Goal: Information Seeking & Learning: Learn about a topic

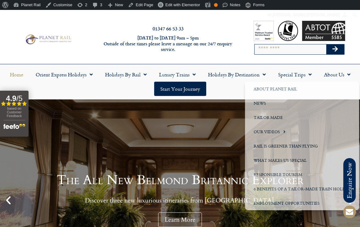
click at [294, 49] on input "Search" at bounding box center [291, 49] width 72 height 10
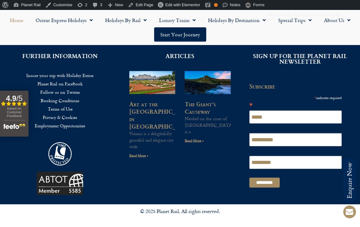
scroll to position [0, 0]
click at [178, 54] on h2 "ARTICLES" at bounding box center [180, 56] width 102 height 6
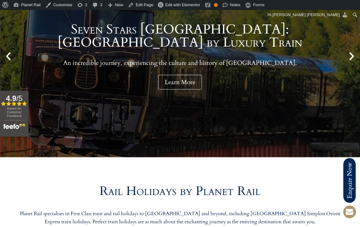
scroll to position [0, 0]
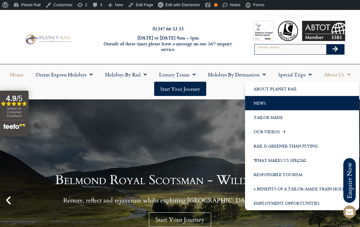
click at [261, 104] on link "News" at bounding box center [302, 103] width 114 height 14
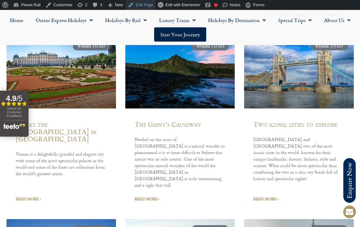
scroll to position [195, 0]
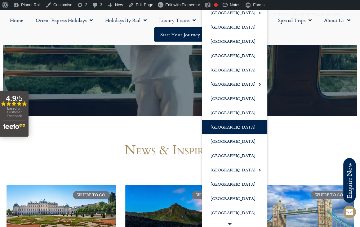
click at [226, 123] on link "[GEOGRAPHIC_DATA]" at bounding box center [234, 127] width 65 height 14
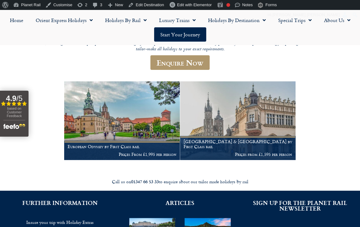
scroll to position [96, 0]
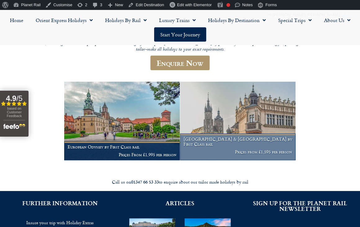
click at [245, 113] on img at bounding box center [238, 121] width 116 height 79
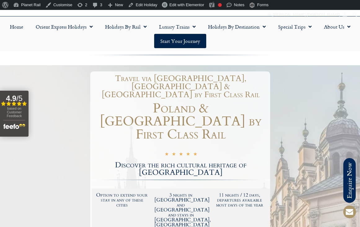
scroll to position [66, 0]
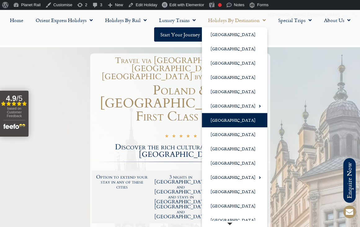
click at [225, 122] on link "[GEOGRAPHIC_DATA]" at bounding box center [234, 120] width 65 height 14
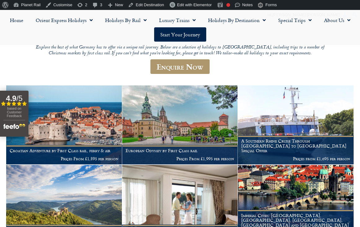
scroll to position [86, 0]
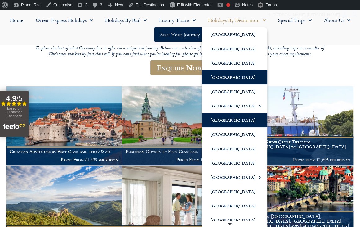
click at [225, 75] on link "[GEOGRAPHIC_DATA]" at bounding box center [234, 77] width 65 height 14
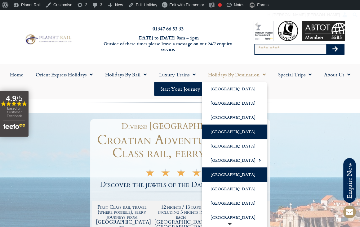
click at [228, 173] on link "[GEOGRAPHIC_DATA]" at bounding box center [234, 174] width 65 height 14
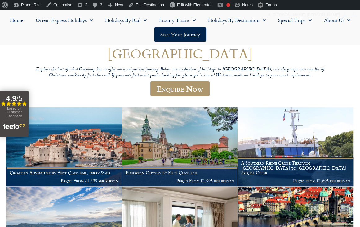
scroll to position [63, 0]
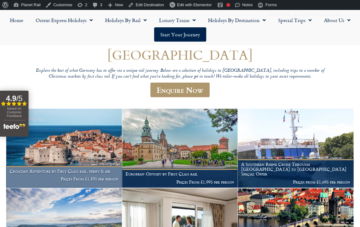
click at [72, 144] on img at bounding box center [64, 148] width 116 height 79
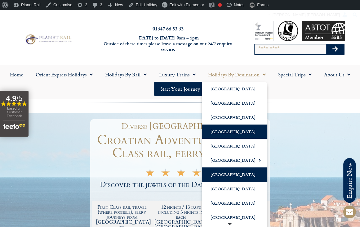
click at [220, 174] on link "[GEOGRAPHIC_DATA]" at bounding box center [234, 174] width 65 height 14
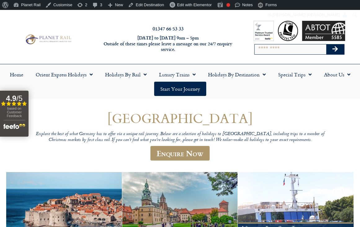
click at [78, 191] on img at bounding box center [64, 211] width 116 height 79
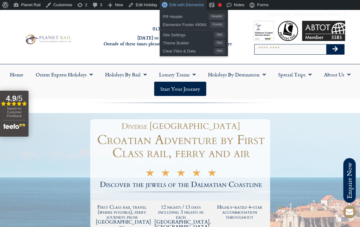
click at [181, 3] on span "Edit with Elementor" at bounding box center [186, 4] width 35 height 5
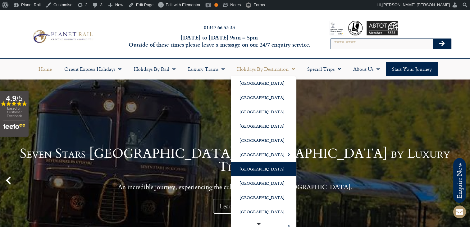
click at [255, 167] on link "[GEOGRAPHIC_DATA]" at bounding box center [263, 169] width 65 height 14
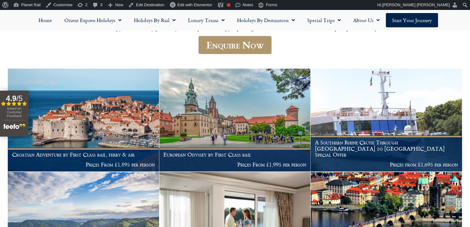
scroll to position [99, 0]
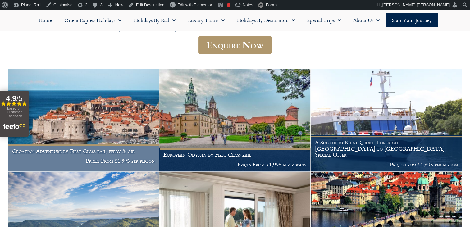
click at [131, 117] on img at bounding box center [83, 120] width 151 height 103
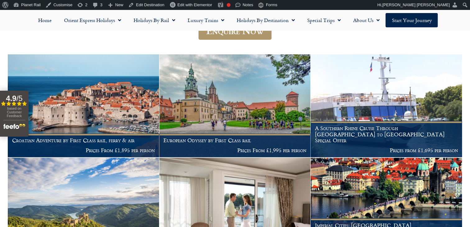
scroll to position [113, 0]
